Goal: Feedback & Contribution: Submit feedback/report problem

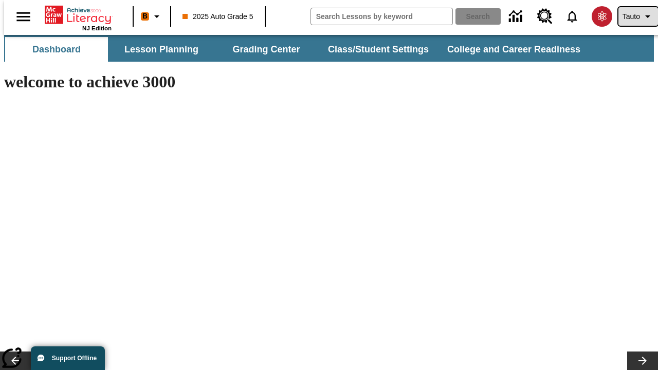
click at [632, 16] on span "Tauto" at bounding box center [630, 16] width 17 height 11
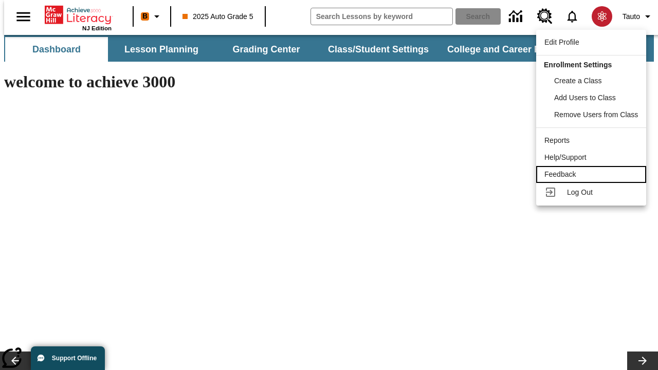
click at [592, 174] on div "Feedback" at bounding box center [590, 174] width 93 height 11
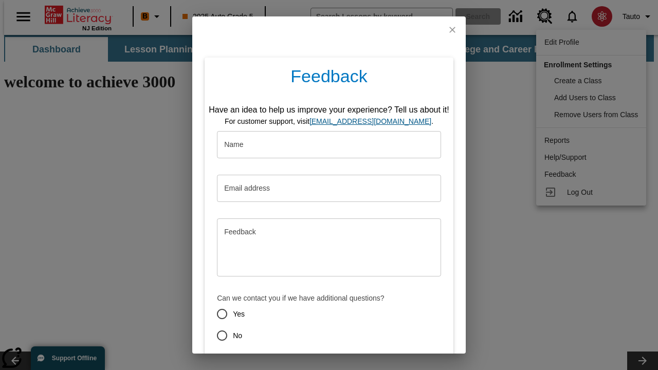
click at [275, 363] on button "Submit" at bounding box center [281, 372] width 41 height 19
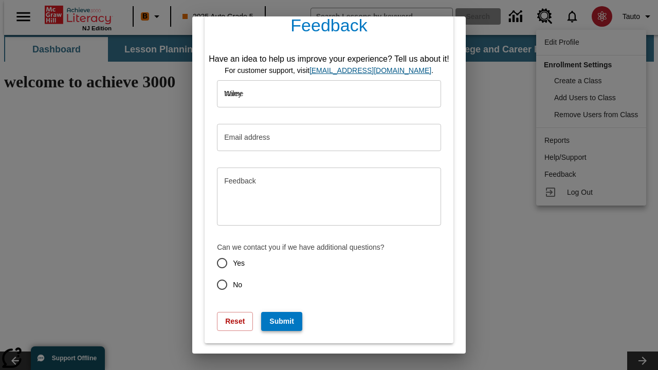
type input "Wiley"
type input "[EMAIL_ADDRESS][DOMAIN_NAME]"
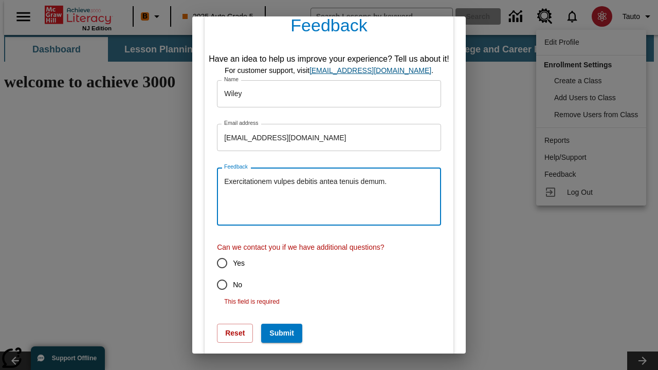
type textarea "Exercitationem vulpes debitis antea tenuis demum."
click at [215, 285] on input "No" at bounding box center [222, 285] width 22 height 22
click at [275, 324] on button "Submit" at bounding box center [281, 333] width 41 height 19
radio input "false"
click at [373, 70] on link "[EMAIL_ADDRESS][DOMAIN_NAME]" at bounding box center [370, 70] width 122 height 8
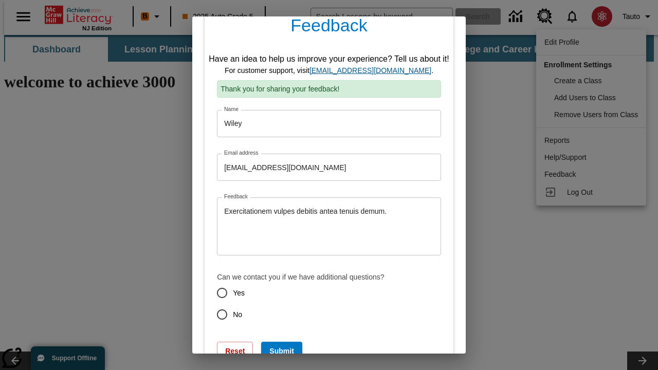
scroll to position [0, 0]
